Goal: Task Accomplishment & Management: Manage account settings

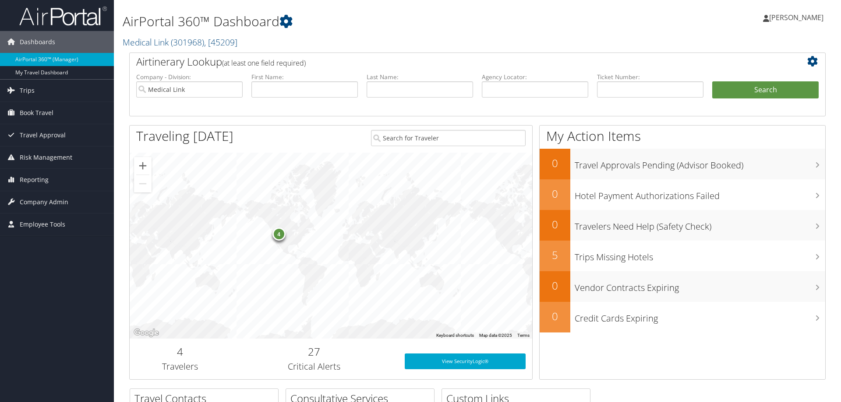
click at [67, 90] on link "Trips" at bounding box center [57, 91] width 114 height 22
click at [59, 179] on link "Book Travel" at bounding box center [57, 179] width 114 height 22
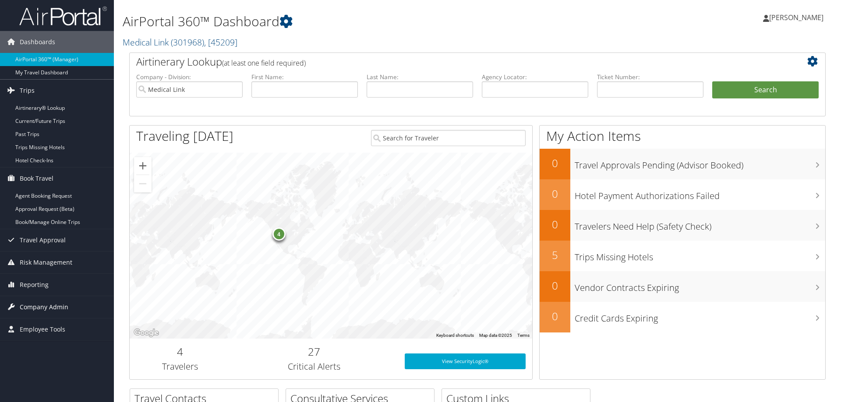
click at [55, 309] on span "Company Admin" at bounding box center [44, 307] width 49 height 22
click at [45, 361] on link "Users (Beta)" at bounding box center [57, 364] width 114 height 13
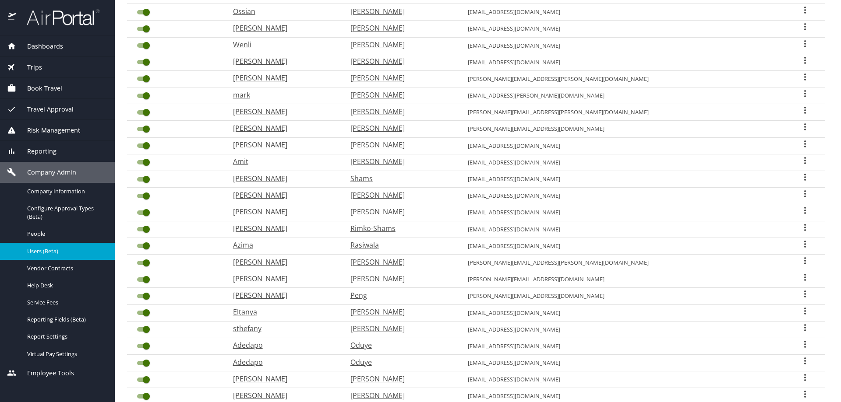
scroll to position [184, 0]
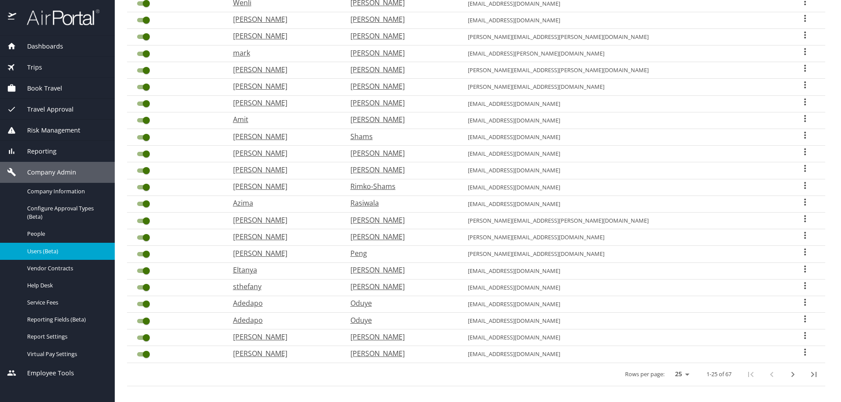
click at [793, 371] on icon "next page" at bounding box center [792, 375] width 11 height 11
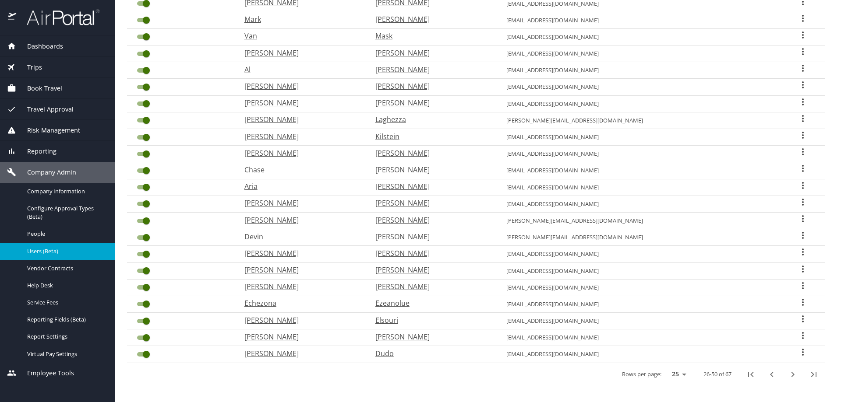
click at [793, 370] on icon "next page" at bounding box center [792, 375] width 11 height 11
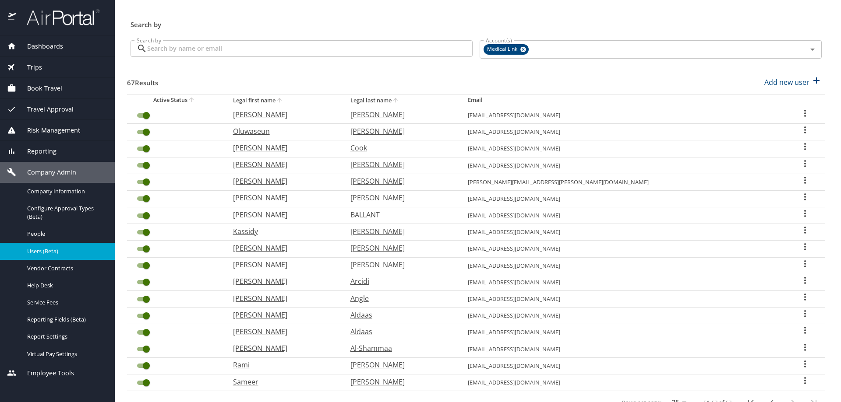
scroll to position [0, 0]
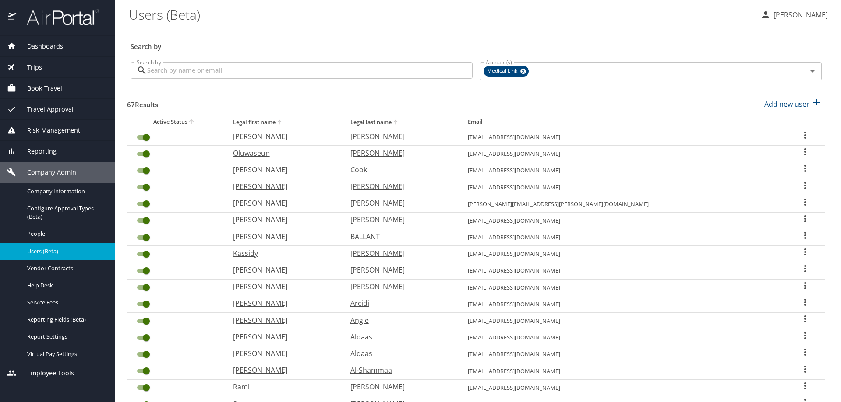
click at [282, 135] on p "Suzanna" at bounding box center [283, 136] width 100 height 11
select select "US"
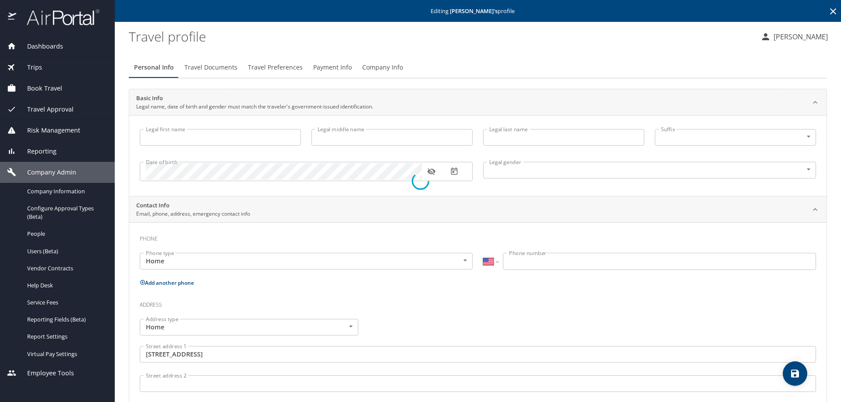
type input "Suzanna"
type input "Dotson"
type input "Female"
type input "United States of America"
type input "Florida"
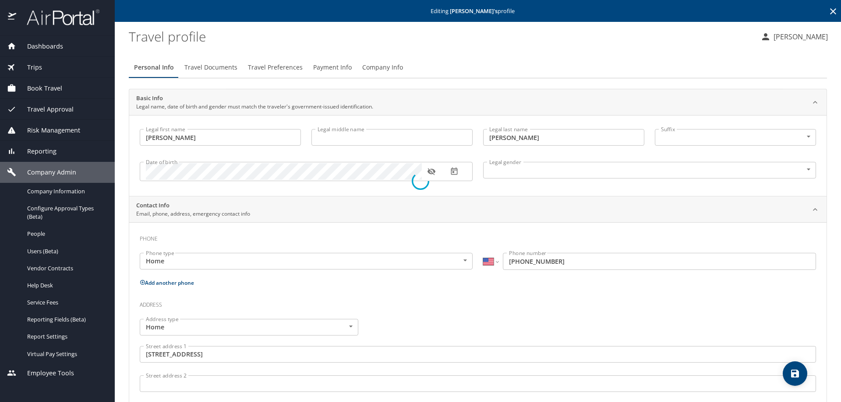
select select "US"
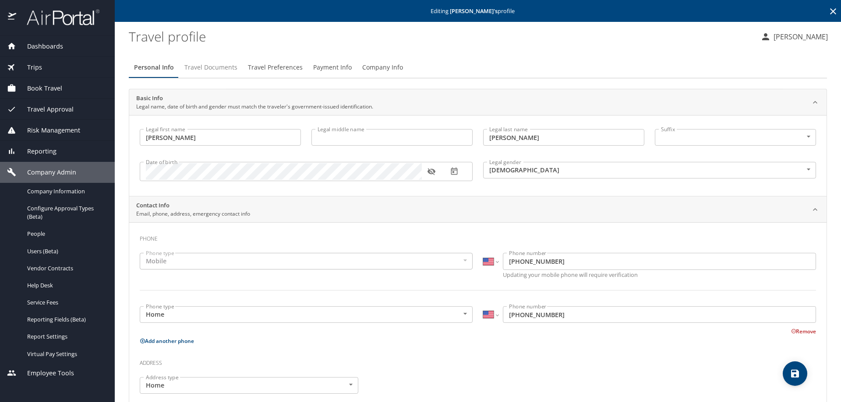
click at [219, 65] on span "Travel Documents" at bounding box center [210, 67] width 53 height 11
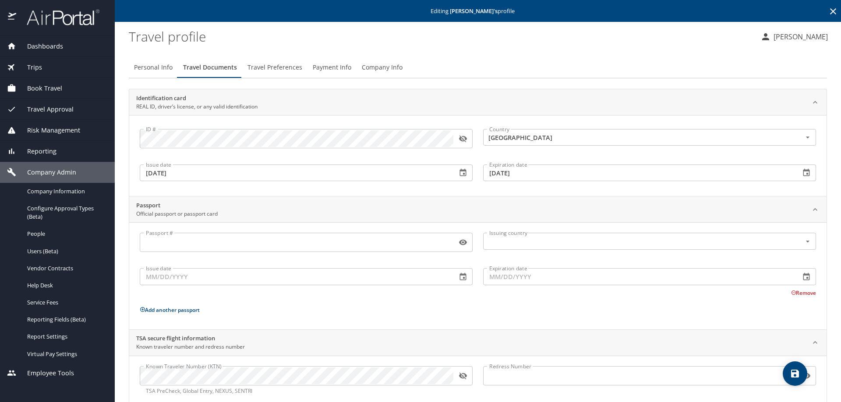
click at [271, 66] on span "Travel Preferences" at bounding box center [274, 67] width 55 height 11
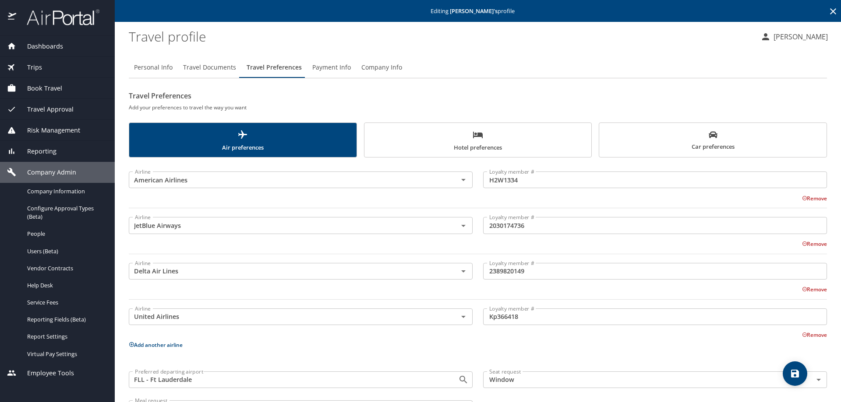
click at [461, 137] on span "Hotel preferences" at bounding box center [478, 141] width 217 height 23
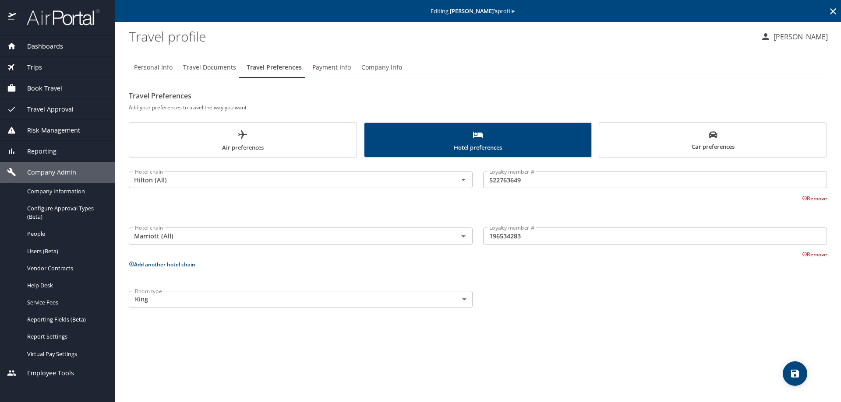
click at [155, 64] on span "Personal Info" at bounding box center [153, 67] width 39 height 11
select select "US"
